Goal: Transaction & Acquisition: Subscribe to service/newsletter

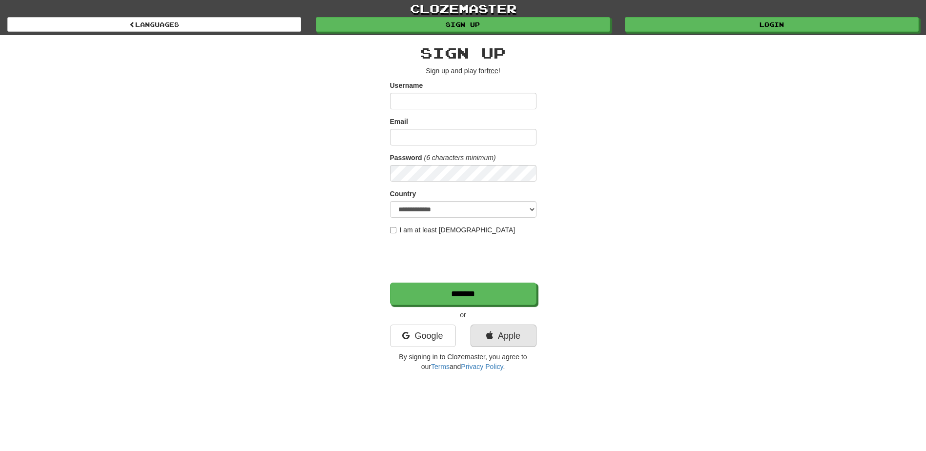
click at [518, 342] on link "Apple" at bounding box center [504, 336] width 66 height 22
drag, startPoint x: 518, startPoint y: 342, endPoint x: 678, endPoint y: 161, distance: 241.8
click at [678, 161] on div "**********" at bounding box center [463, 205] width 571 height 341
click at [513, 331] on link "Apple" at bounding box center [504, 336] width 66 height 22
click at [517, 346] on link "Apple" at bounding box center [504, 336] width 66 height 22
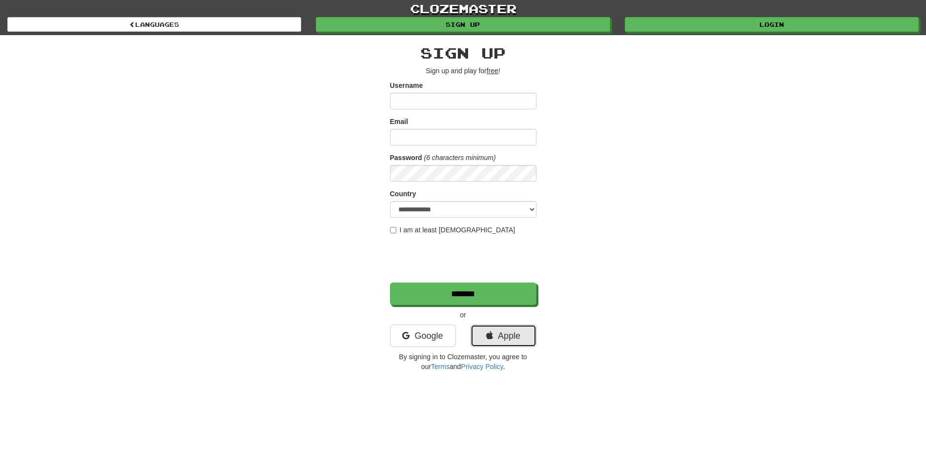
click at [515, 339] on link "Apple" at bounding box center [504, 336] width 66 height 22
